Goal: Task Accomplishment & Management: Use online tool/utility

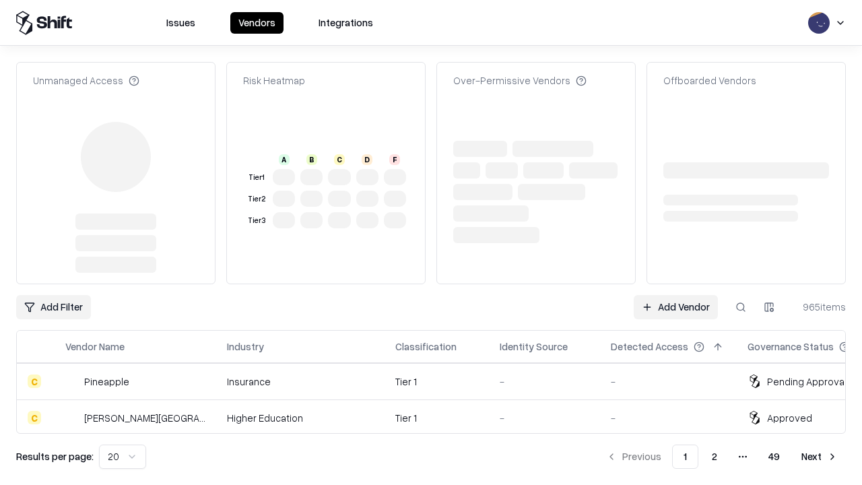
click at [676, 295] on link "Add Vendor" at bounding box center [676, 307] width 84 height 24
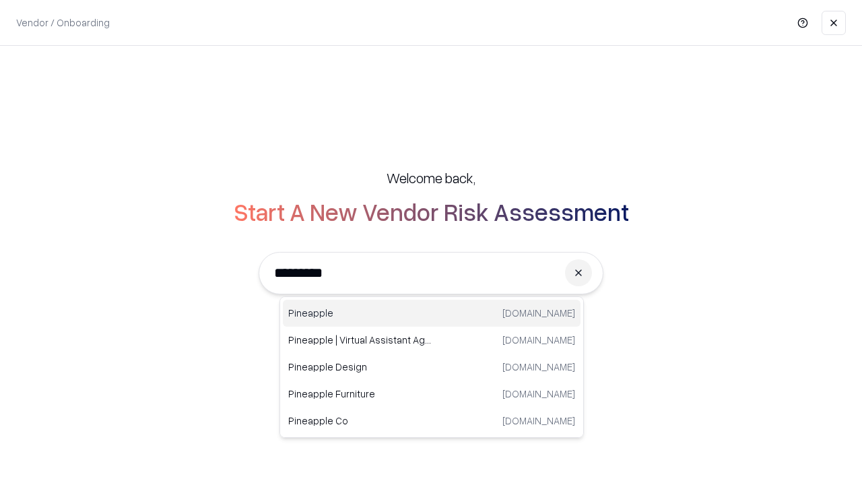
click at [432, 313] on div "Pineapple [DOMAIN_NAME]" at bounding box center [432, 313] width 298 height 27
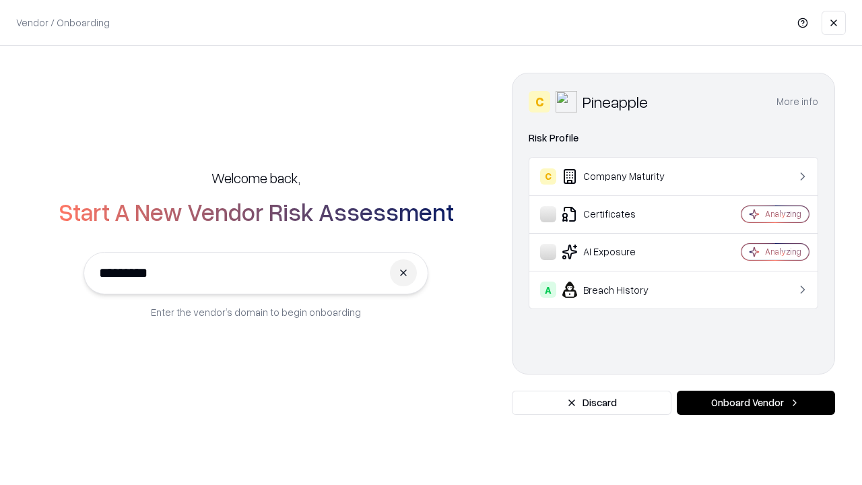
type input "*********"
click at [756, 403] on button "Onboard Vendor" at bounding box center [756, 403] width 158 height 24
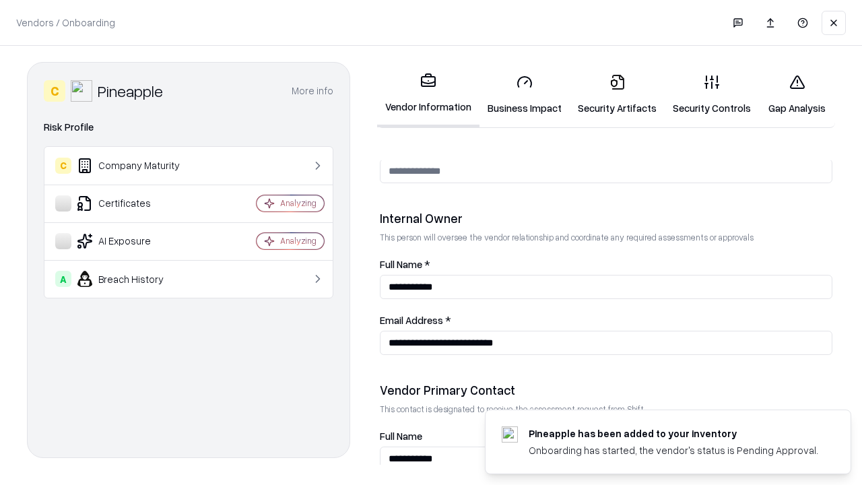
scroll to position [698, 0]
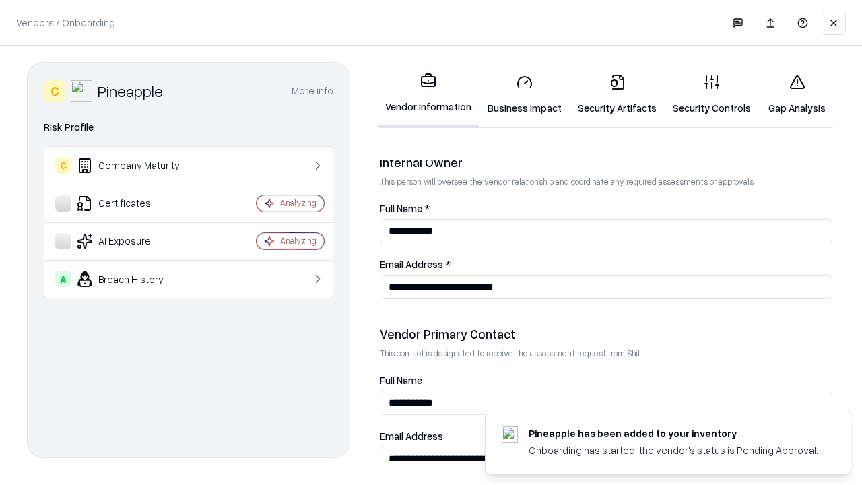
click at [525, 94] on link "Business Impact" at bounding box center [525, 94] width 90 height 63
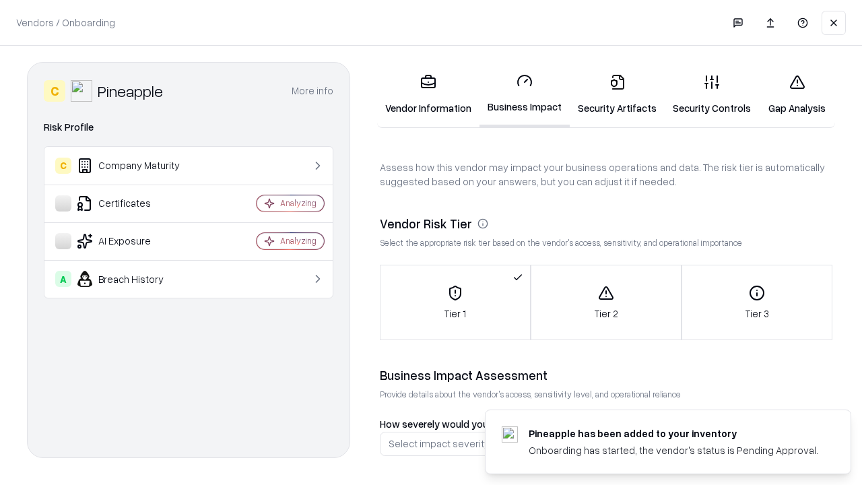
click at [617, 94] on link "Security Artifacts" at bounding box center [617, 94] width 95 height 63
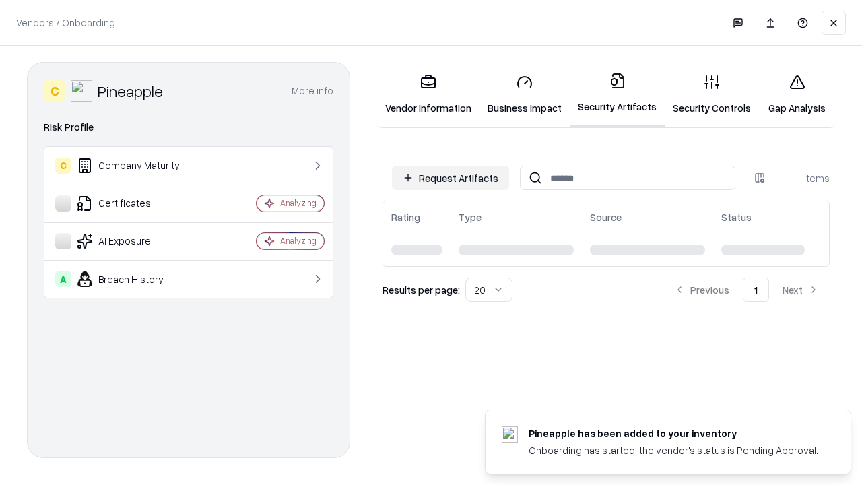
click at [451, 178] on button "Request Artifacts" at bounding box center [450, 178] width 117 height 24
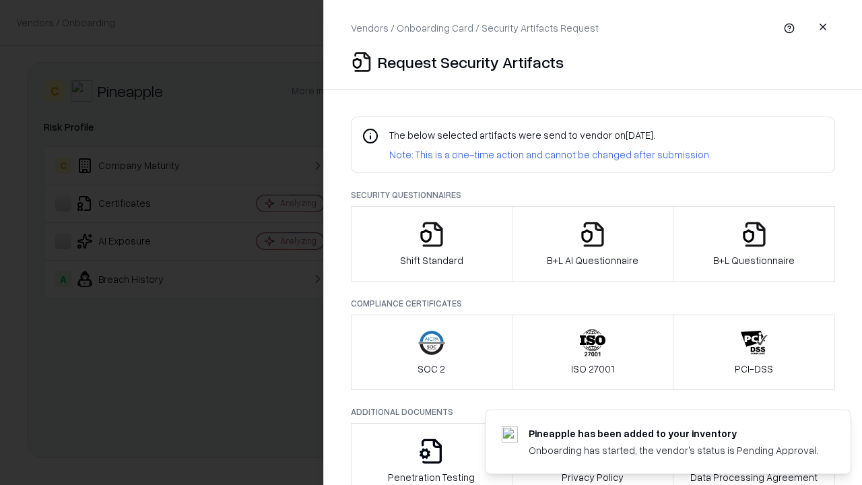
click at [431, 244] on icon "button" at bounding box center [431, 234] width 27 height 27
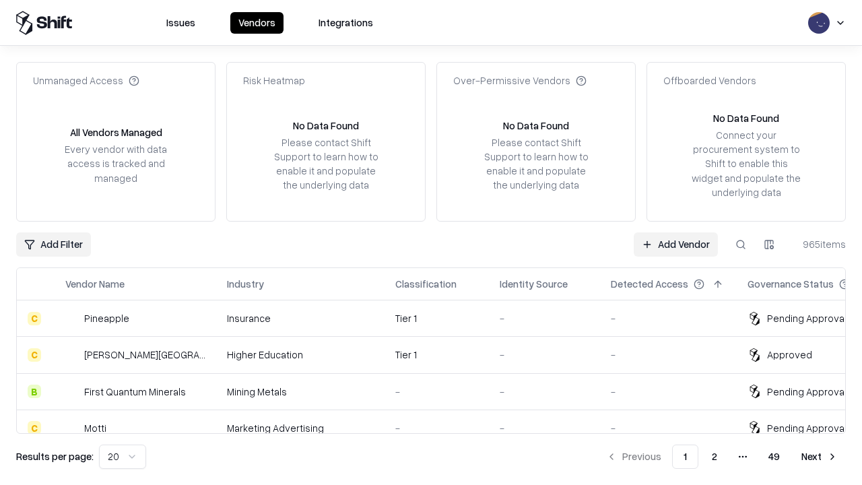
click at [676, 244] on link "Add Vendor" at bounding box center [676, 244] width 84 height 24
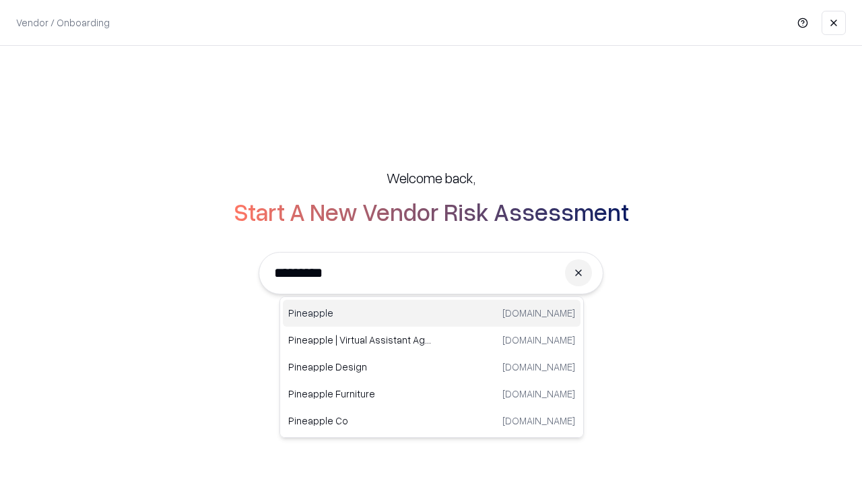
click at [432, 313] on div "Pineapple [DOMAIN_NAME]" at bounding box center [432, 313] width 298 height 27
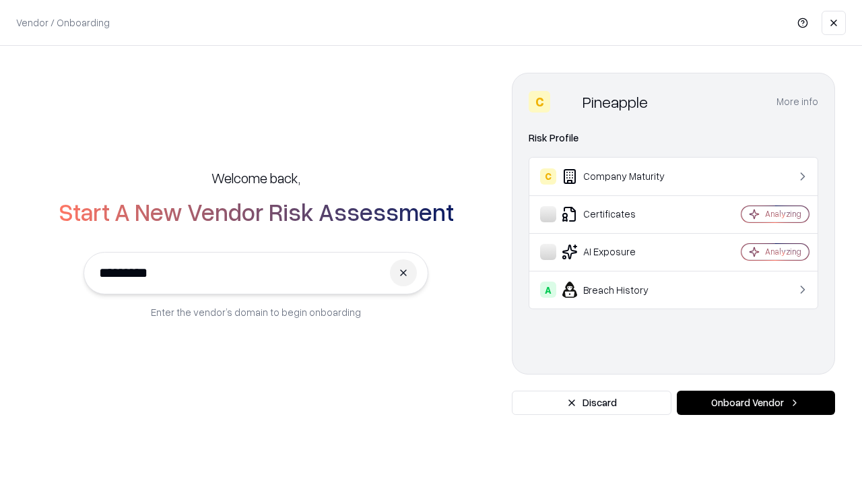
type input "*********"
click at [756, 403] on button "Onboard Vendor" at bounding box center [756, 403] width 158 height 24
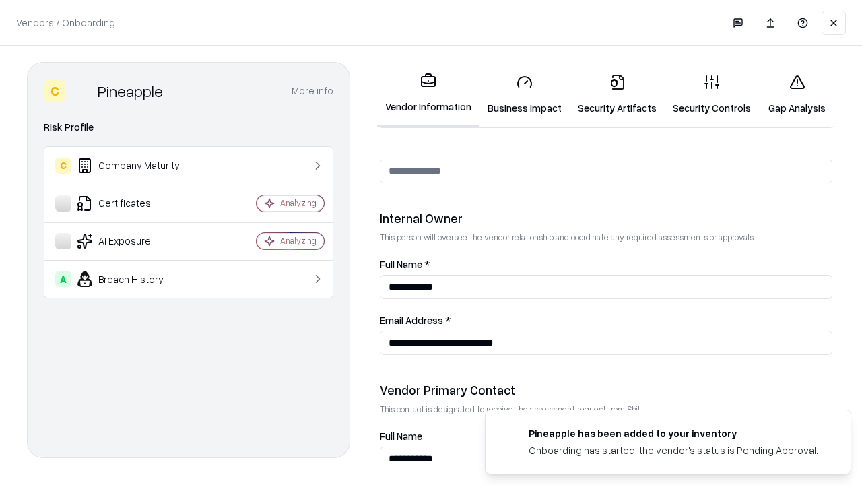
scroll to position [698, 0]
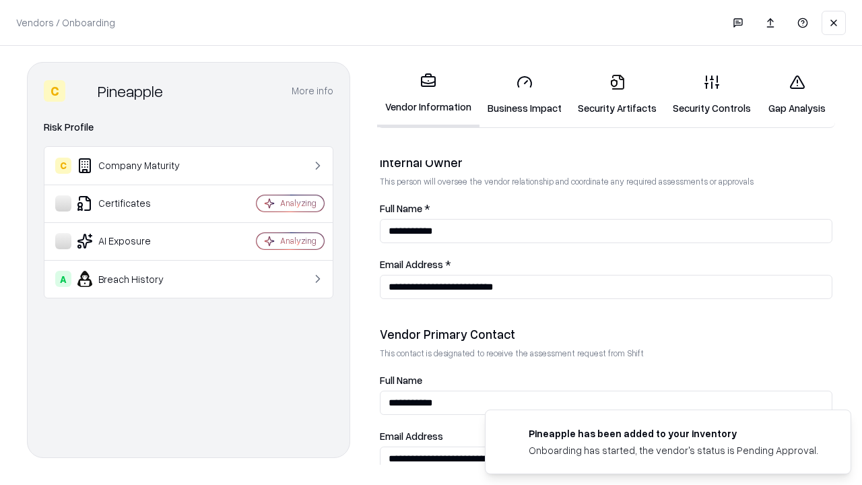
click at [797, 94] on link "Gap Analysis" at bounding box center [797, 94] width 76 height 63
